Goal: Information Seeking & Learning: Learn about a topic

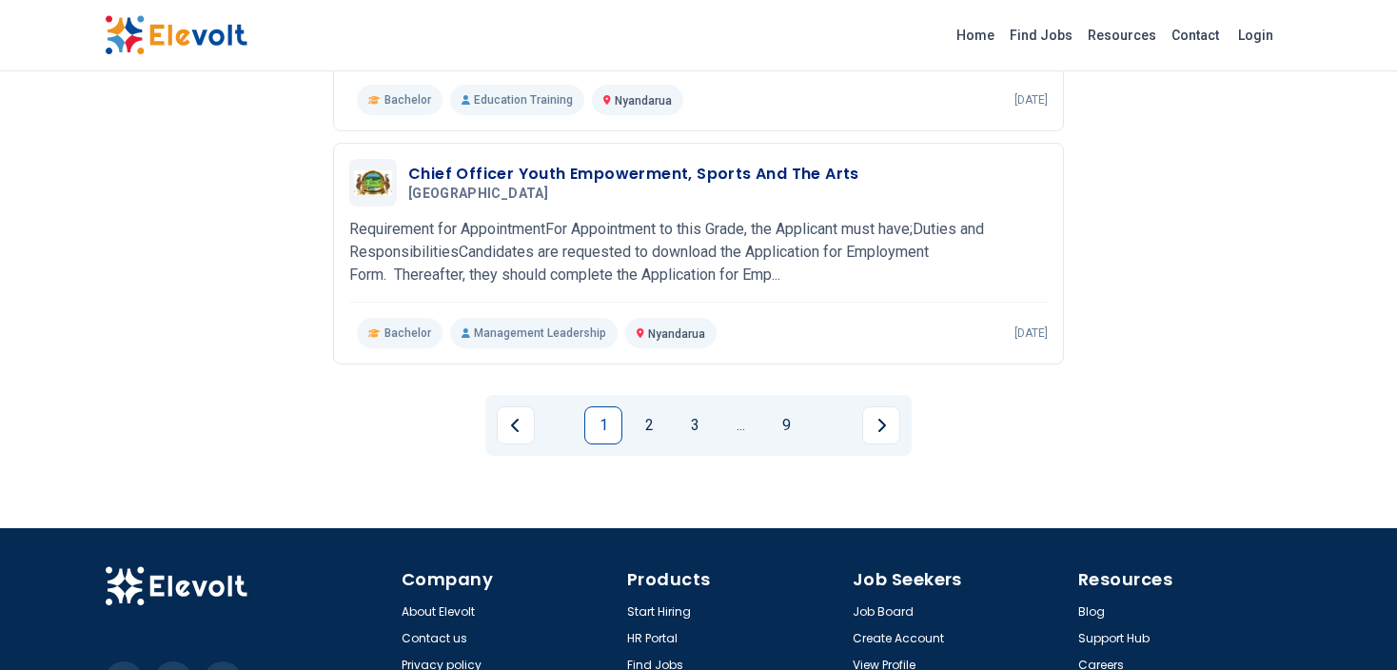
scroll to position [2300, 0]
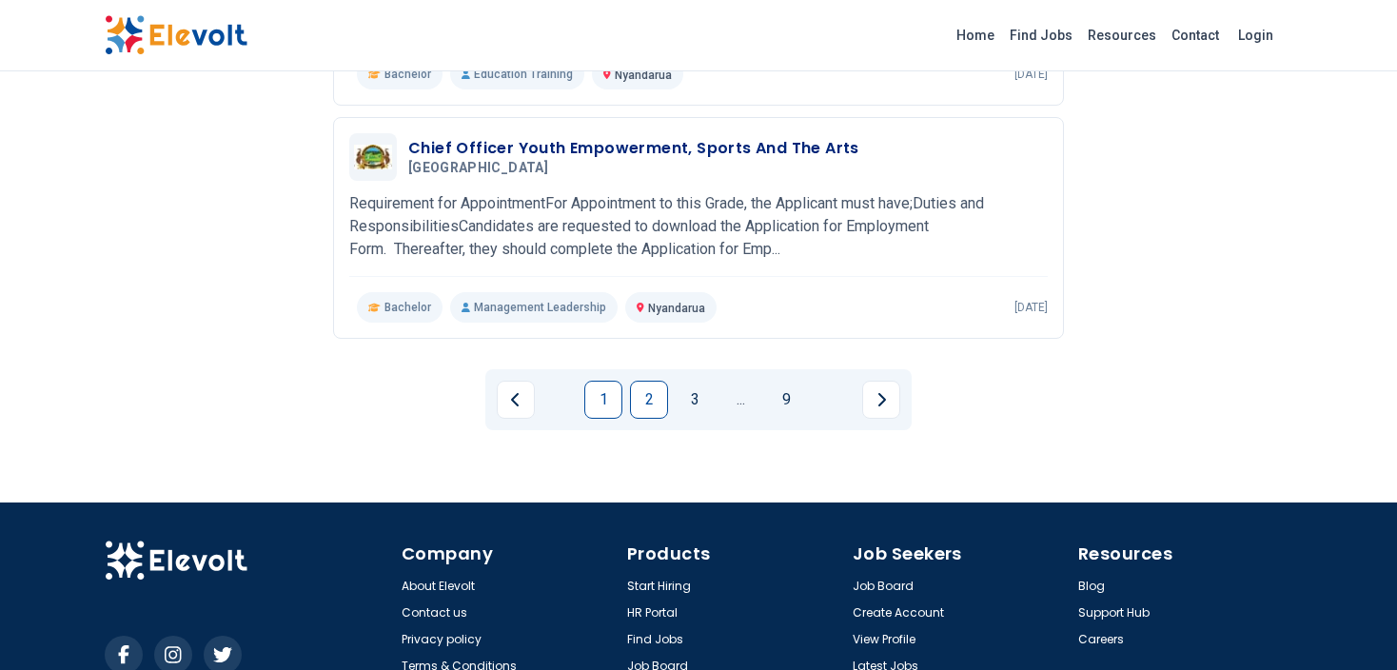
click at [642, 400] on link "2" at bounding box center [649, 400] width 38 height 38
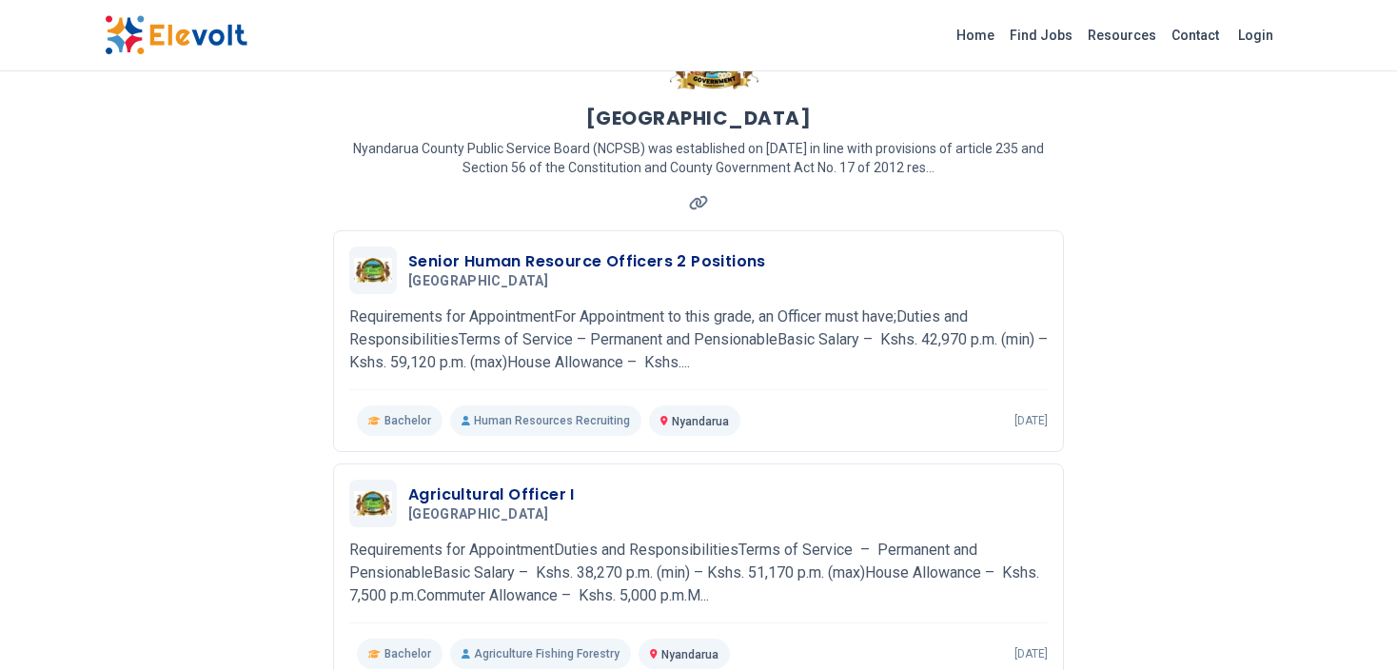
scroll to position [0, 0]
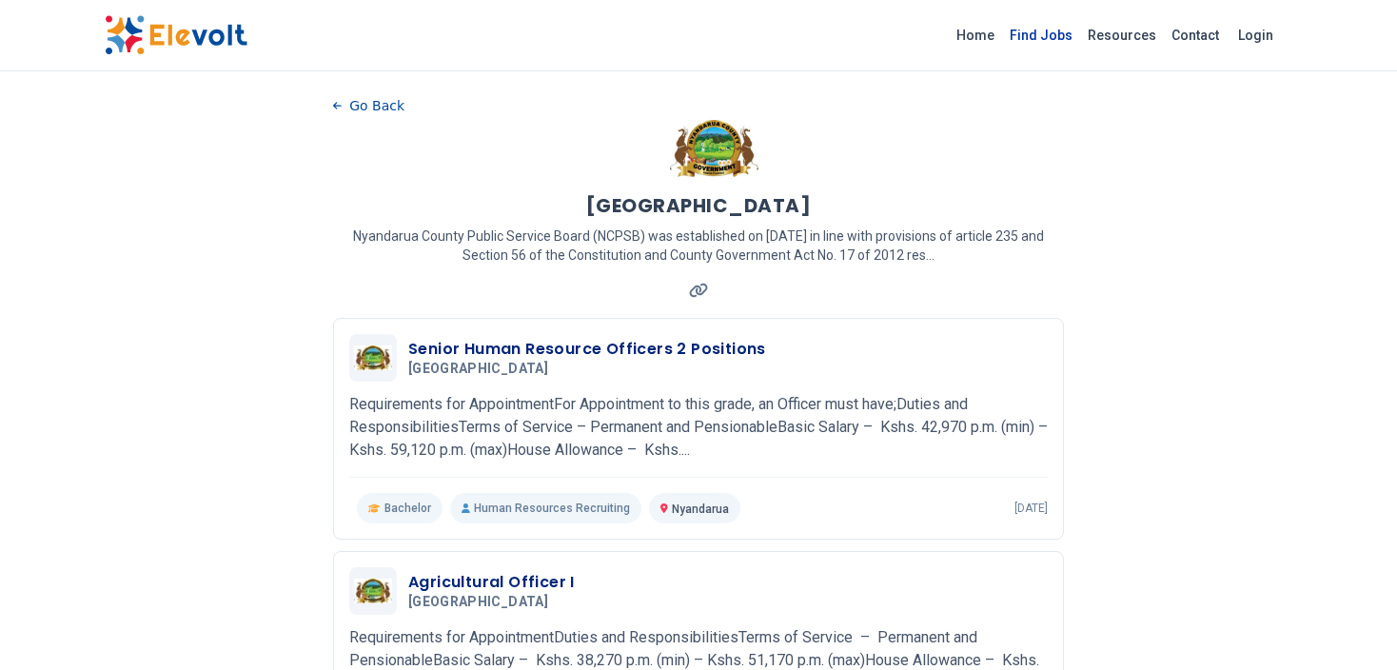
click at [1036, 35] on link "Find Jobs" at bounding box center [1041, 35] width 78 height 30
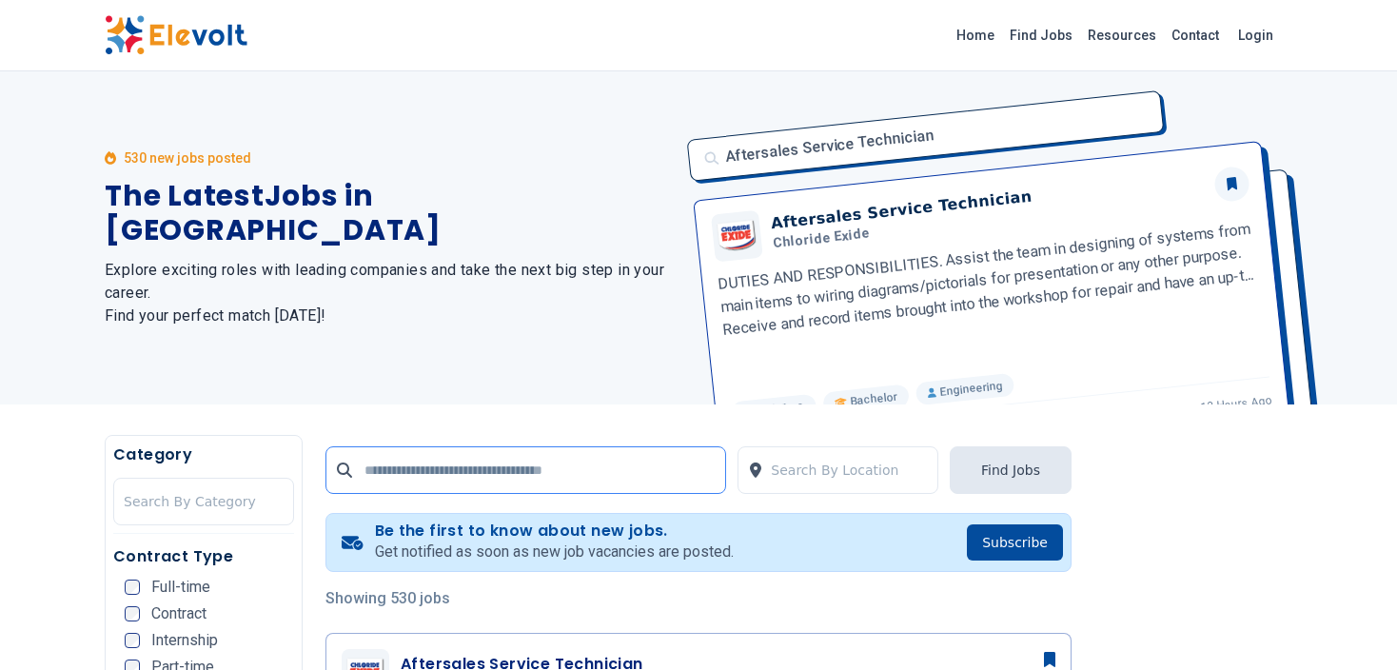
click at [449, 473] on input "text" at bounding box center [526, 470] width 401 height 48
type input "*********"
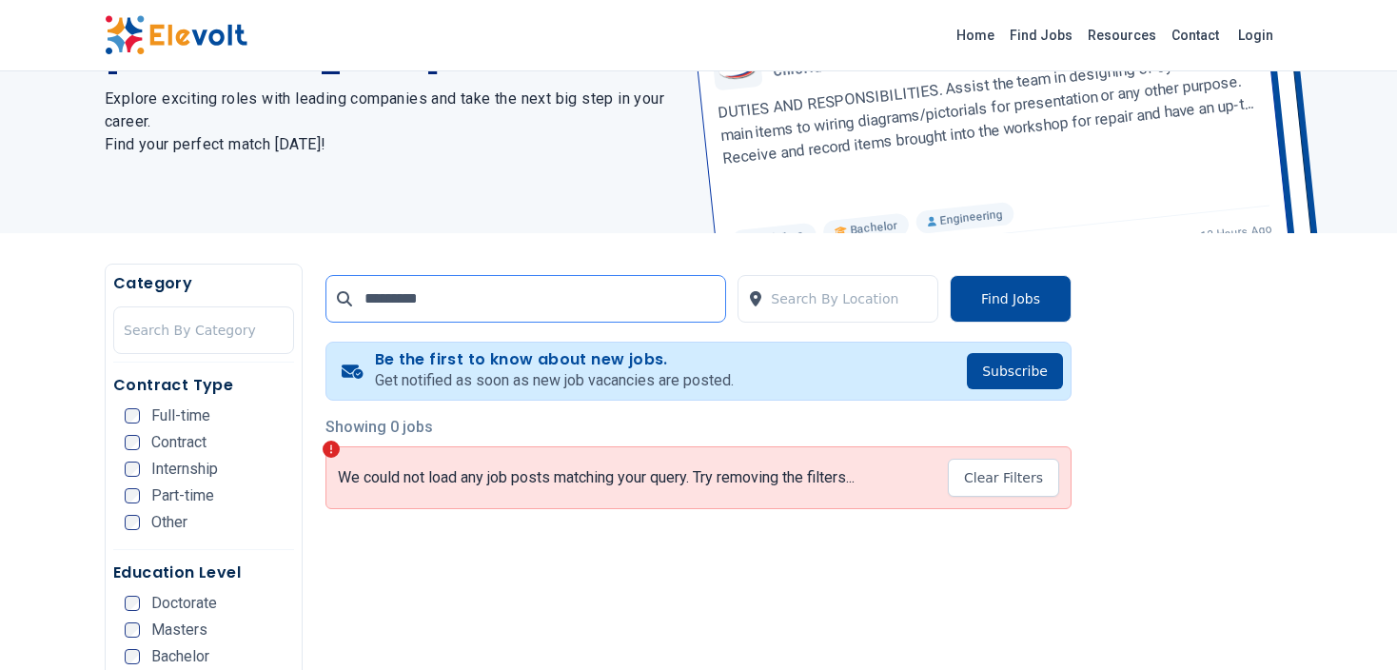
scroll to position [201, 0]
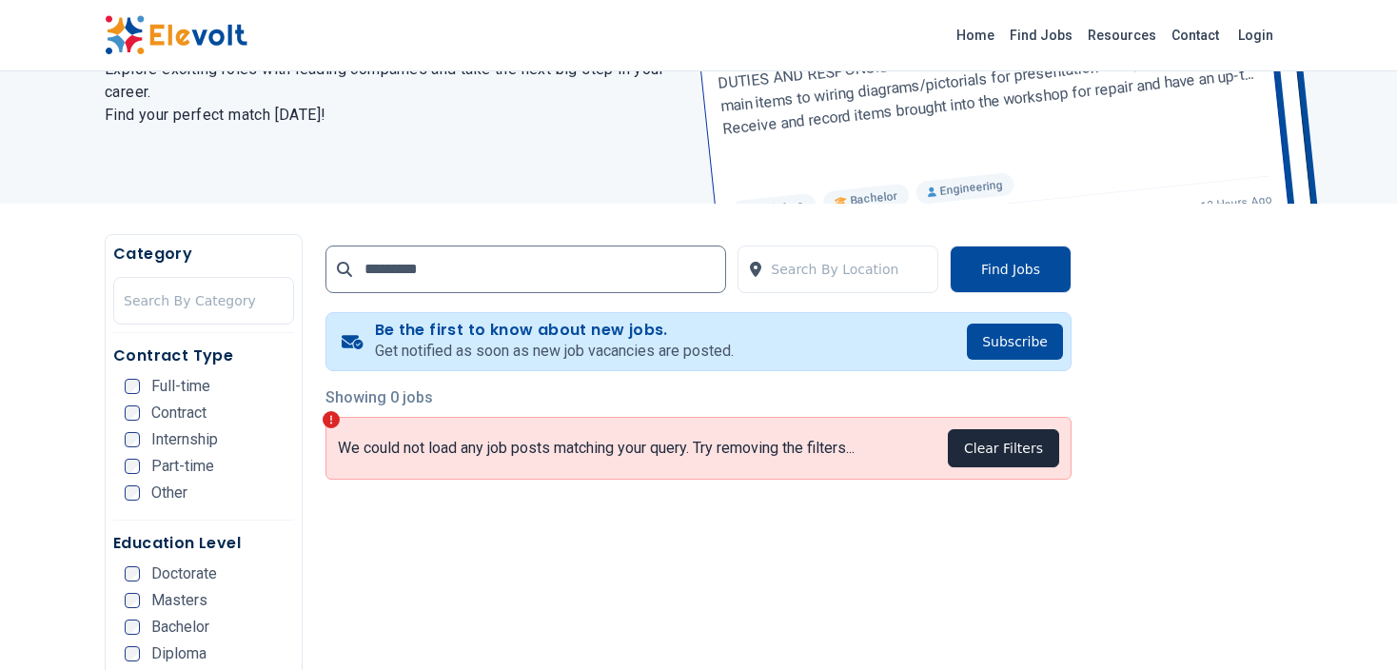
click at [1027, 460] on button "Clear Filters" at bounding box center [1003, 448] width 111 height 38
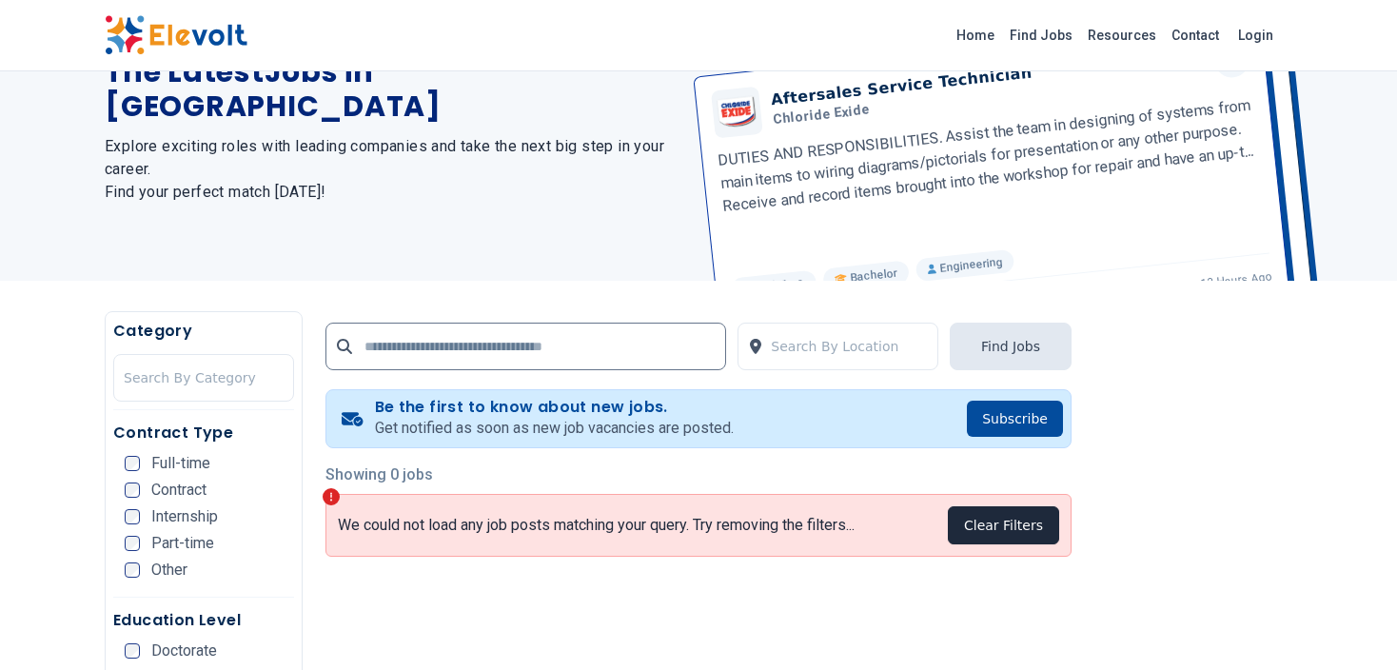
scroll to position [28, 0]
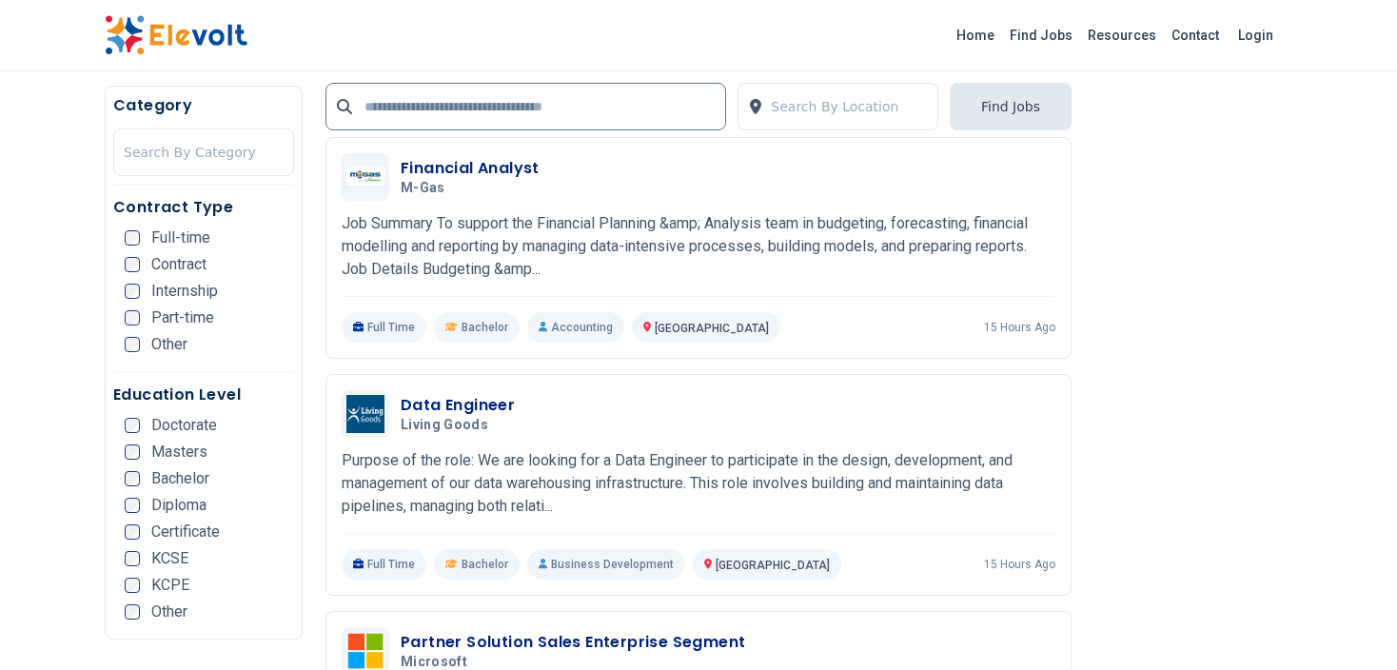
scroll to position [3959, 0]
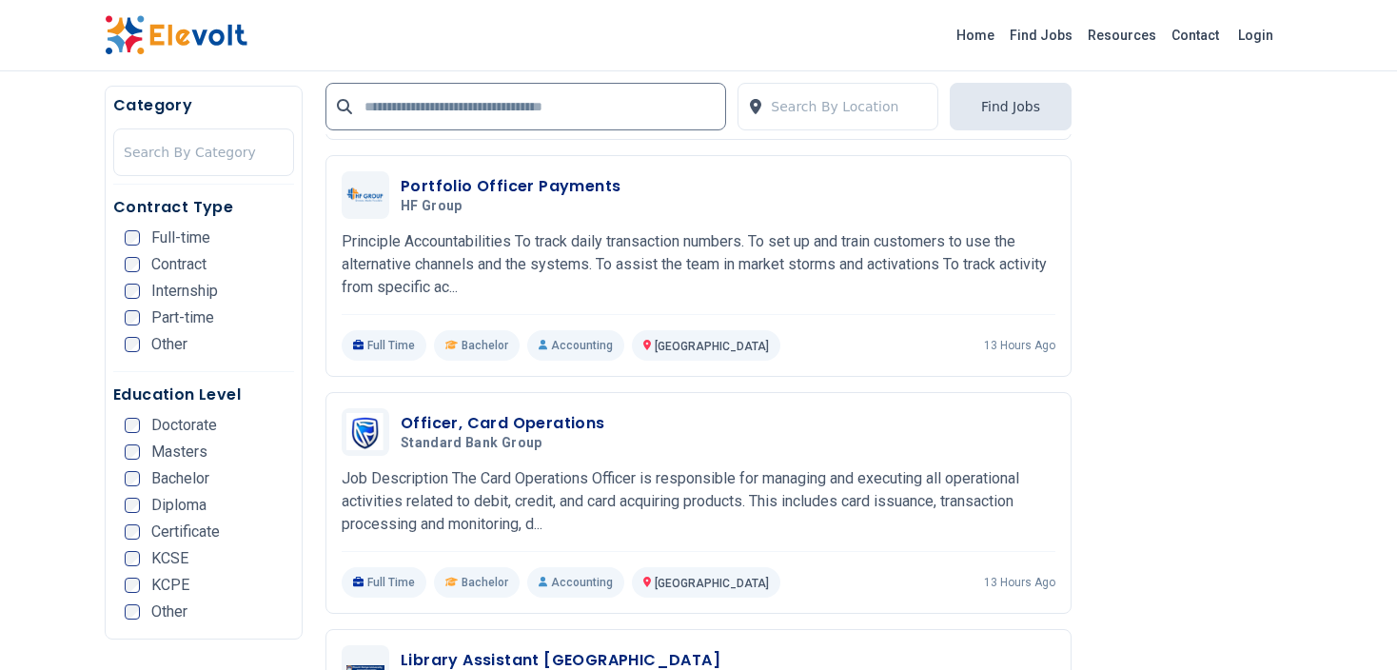
click at [173, 296] on span "Internship" at bounding box center [184, 291] width 67 height 15
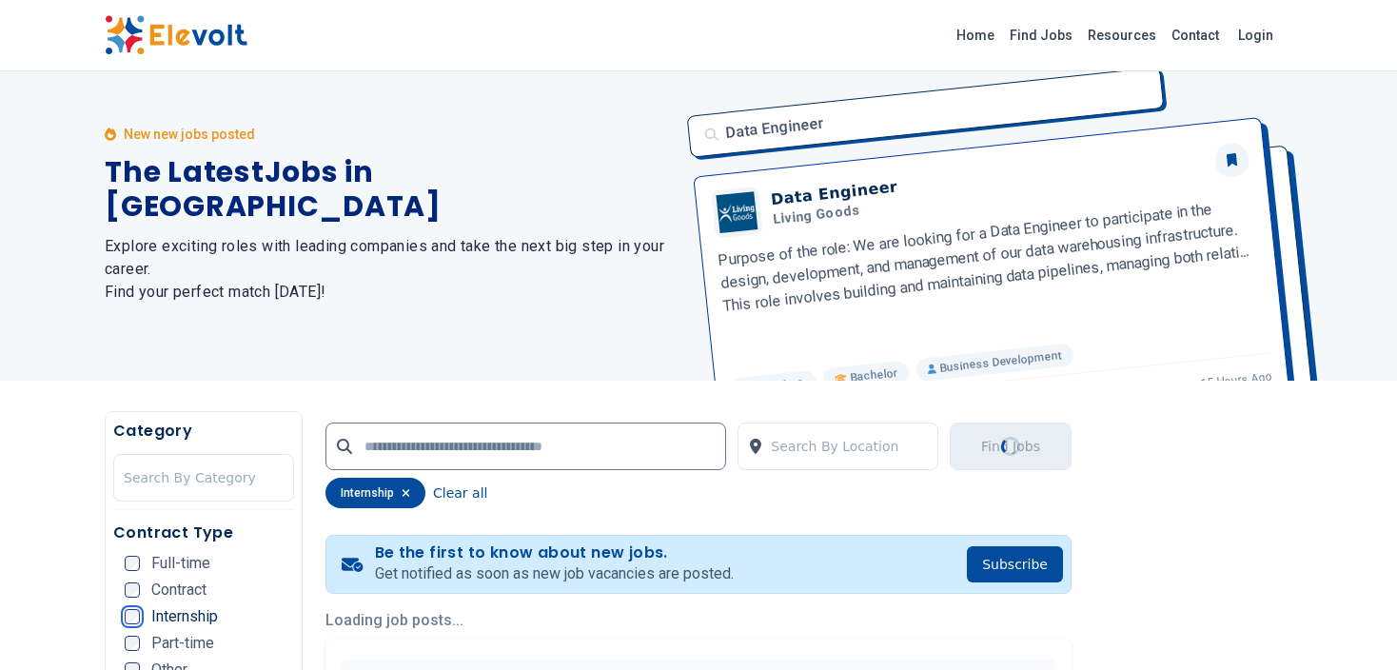
scroll to position [0, 0]
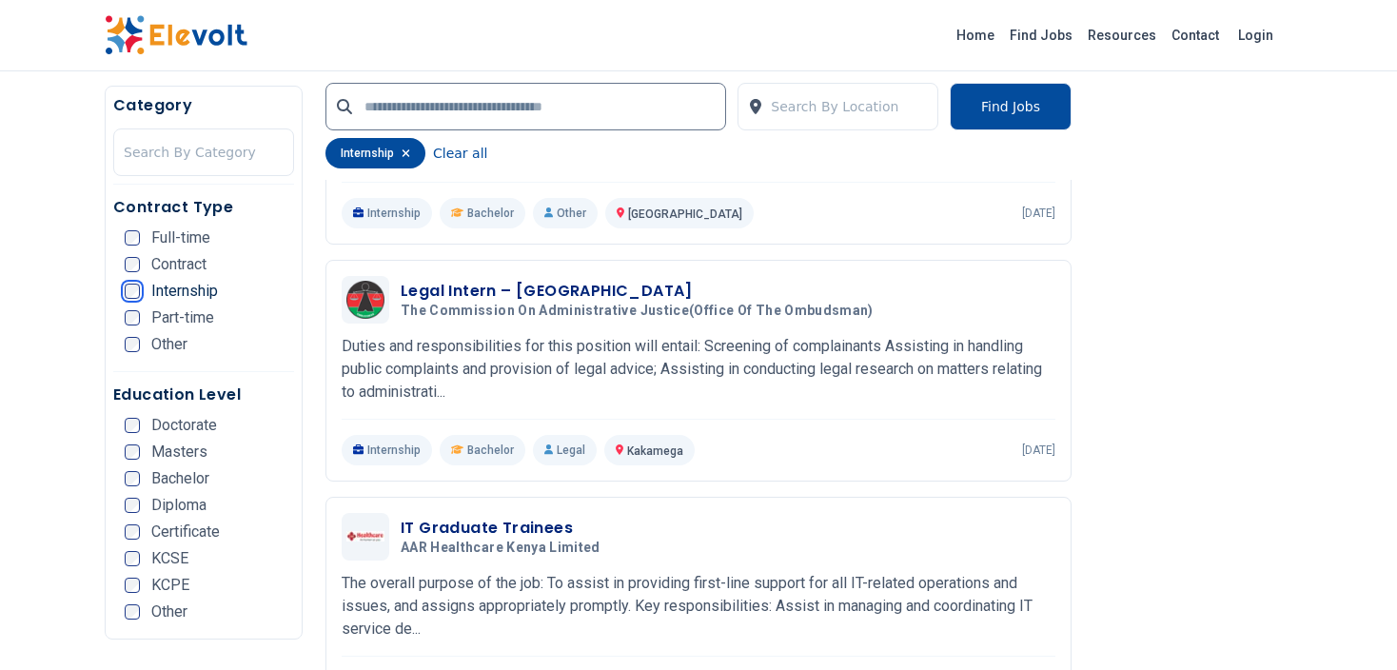
scroll to position [1148, 0]
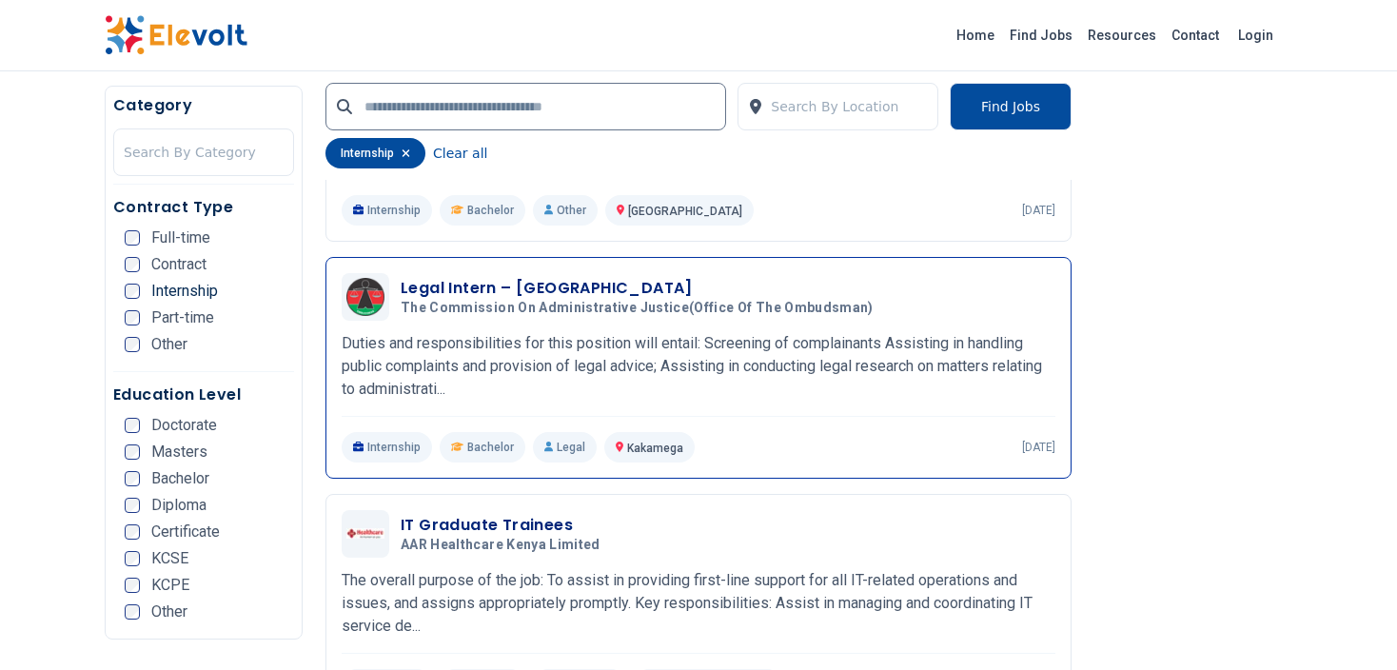
click at [460, 388] on p "Duties and responsibilities for this position will entail: Screening of complai…" at bounding box center [699, 366] width 714 height 69
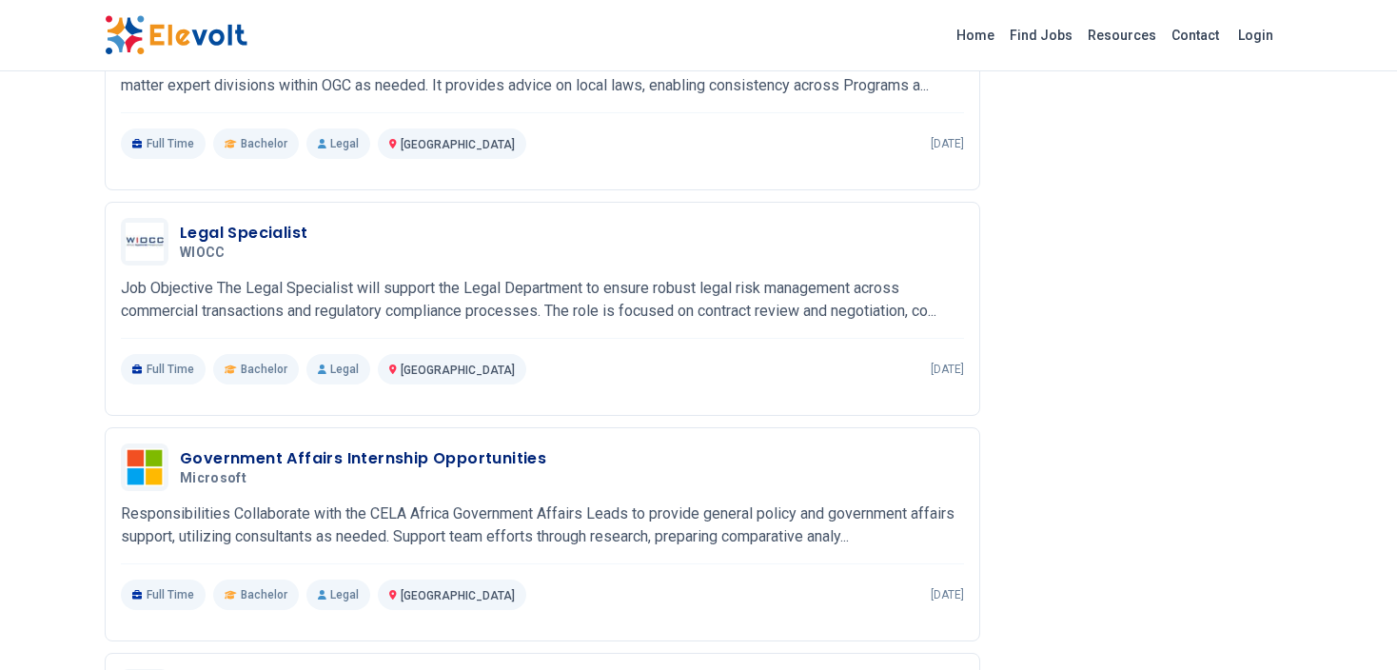
scroll to position [1116, 0]
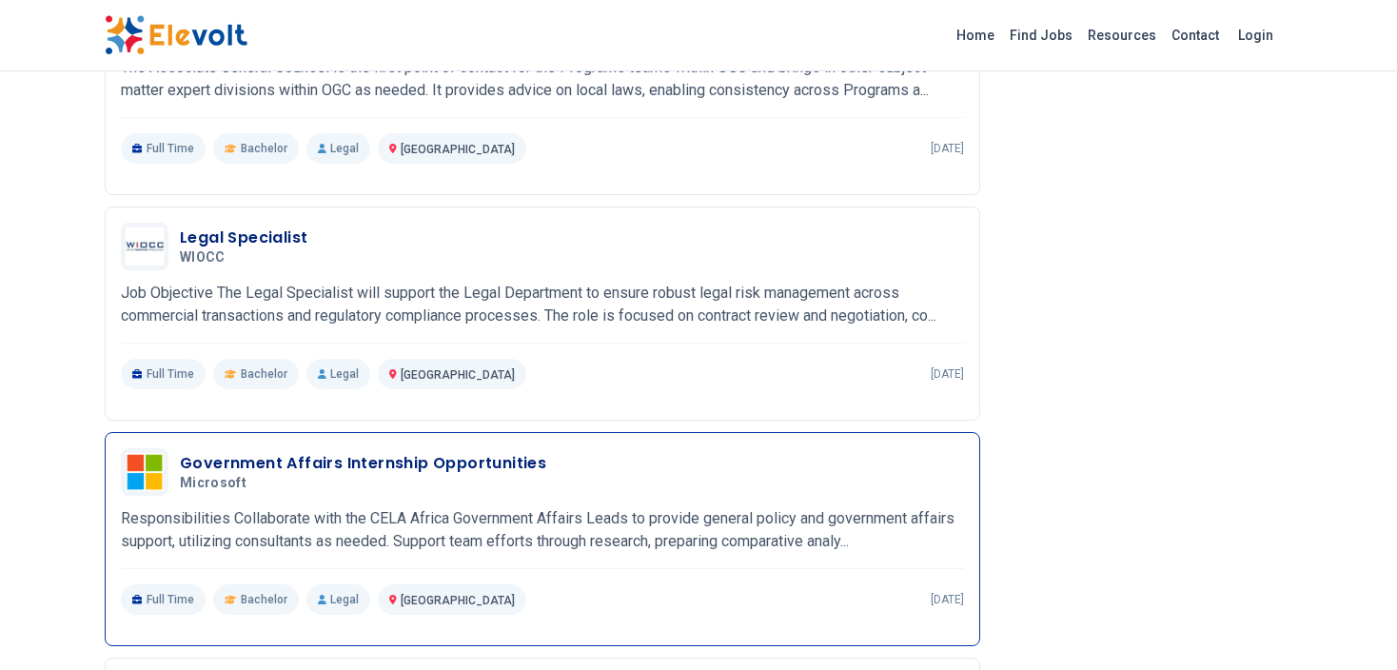
click at [388, 507] on p "Responsibilities Collaborate with the CELA Africa Government Affairs Leads to p…" at bounding box center [542, 530] width 843 height 46
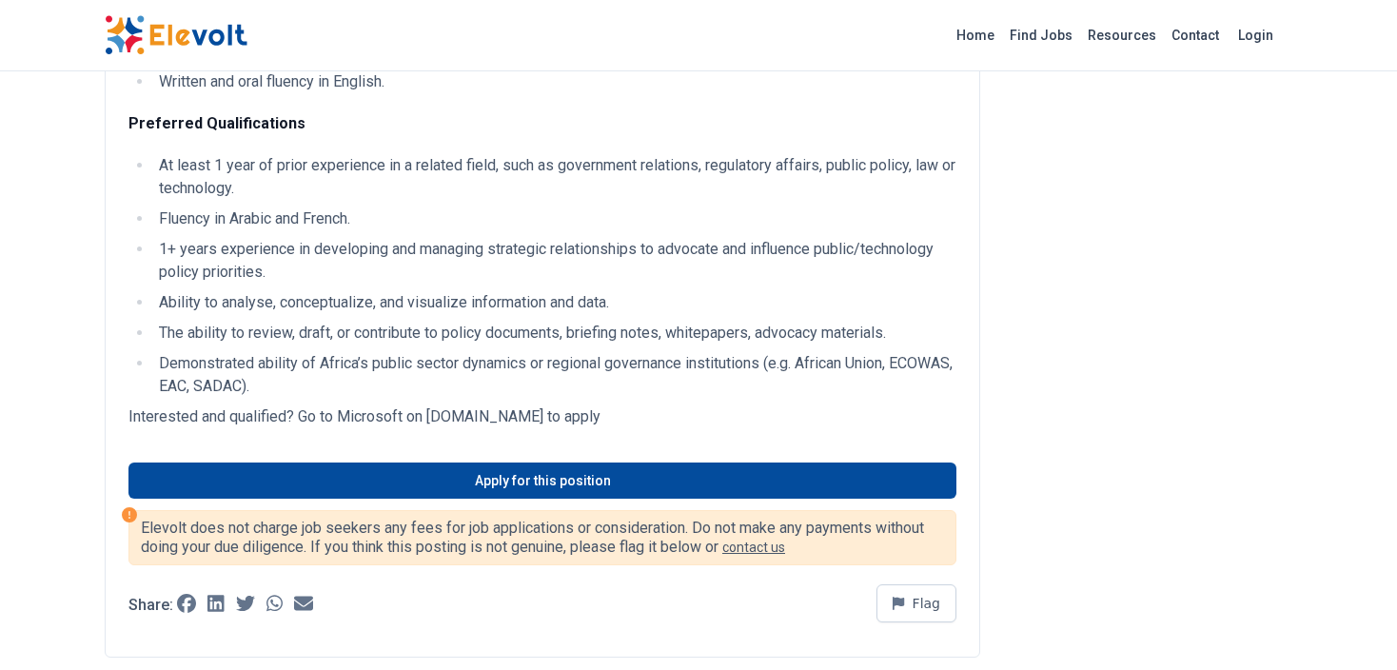
scroll to position [859, 0]
